Goal: Information Seeking & Learning: Learn about a topic

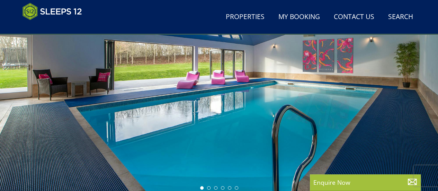
scroll to position [118, 0]
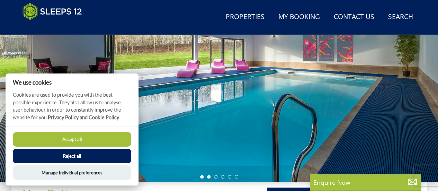
click at [209, 177] on li at bounding box center [208, 176] width 3 height 3
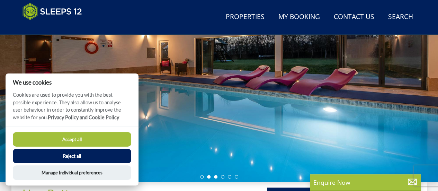
click at [216, 176] on li at bounding box center [215, 176] width 3 height 3
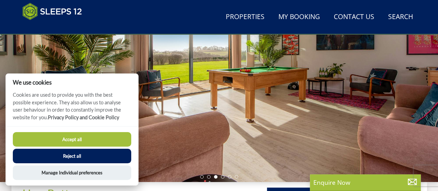
click at [98, 138] on button "Accept all" at bounding box center [72, 139] width 118 height 15
checkbox input "true"
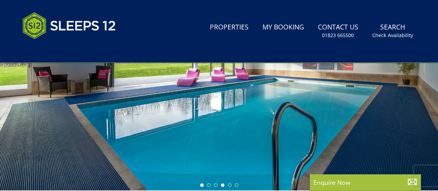
click at [222, 185] on li at bounding box center [222, 184] width 3 height 3
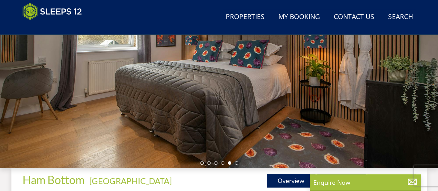
scroll to position [173, 0]
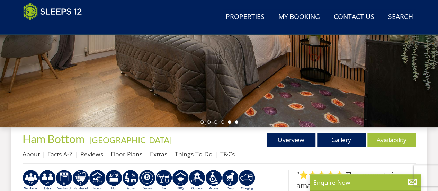
click at [236, 121] on li at bounding box center [236, 121] width 3 height 3
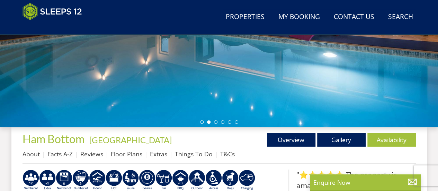
scroll to position [242, 0]
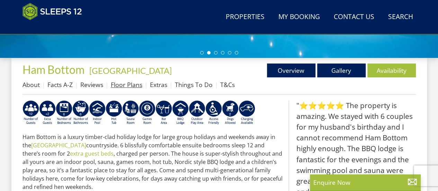
click at [127, 85] on link "Floor Plans" at bounding box center [127, 84] width 32 height 8
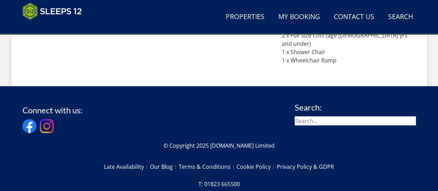
scroll to position [817, 0]
